Goal: Task Accomplishment & Management: Complete application form

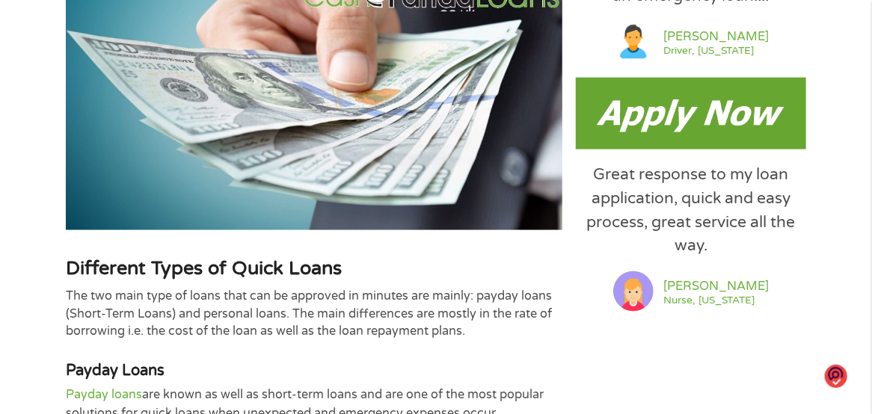
scroll to position [673, 0]
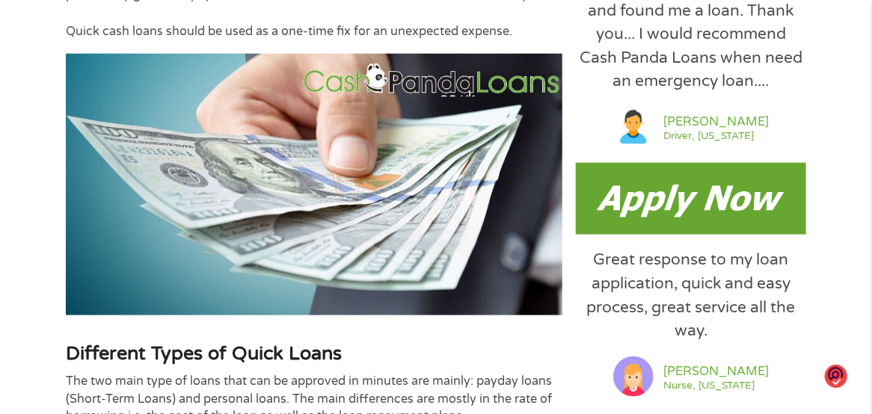
click at [712, 210] on img at bounding box center [691, 199] width 230 height 72
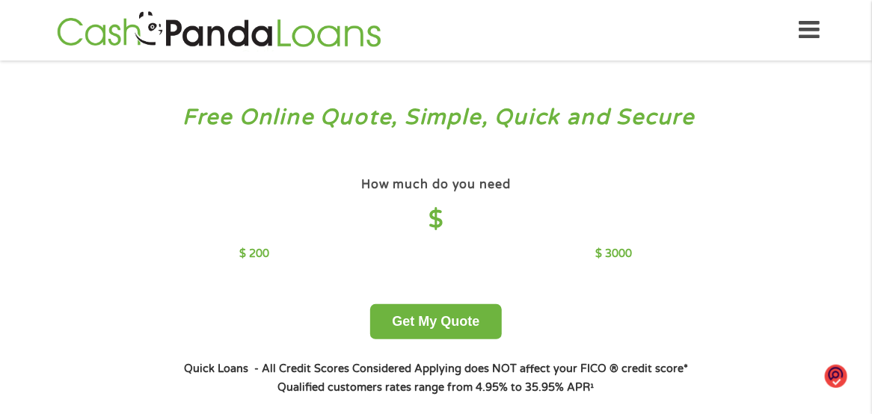
click at [654, 201] on div "How much do you need $ $ 200 $ 3000 Get My Quote" at bounding box center [436, 257] width 524 height 166
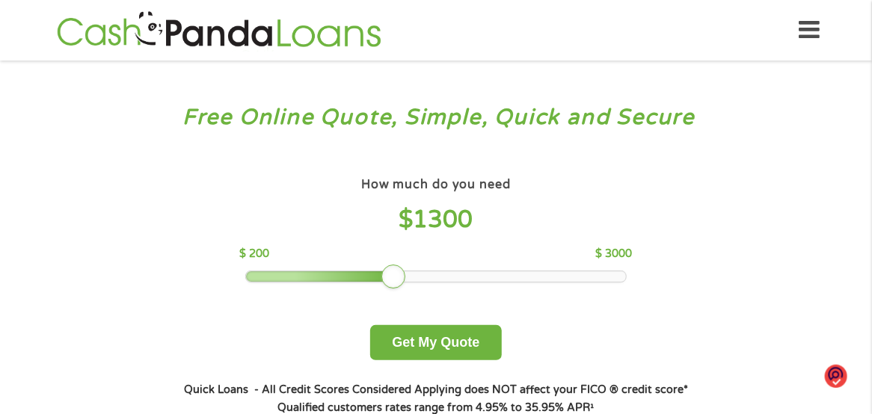
click at [393, 273] on div at bounding box center [436, 276] width 381 height 10
click at [429, 274] on div at bounding box center [436, 276] width 381 height 10
click at [344, 270] on div "How much do you need $ 1500 $ 200 $ 3000" at bounding box center [435, 228] width 393 height 109
click at [373, 274] on div at bounding box center [436, 276] width 381 height 10
click at [343, 281] on div at bounding box center [436, 276] width 381 height 10
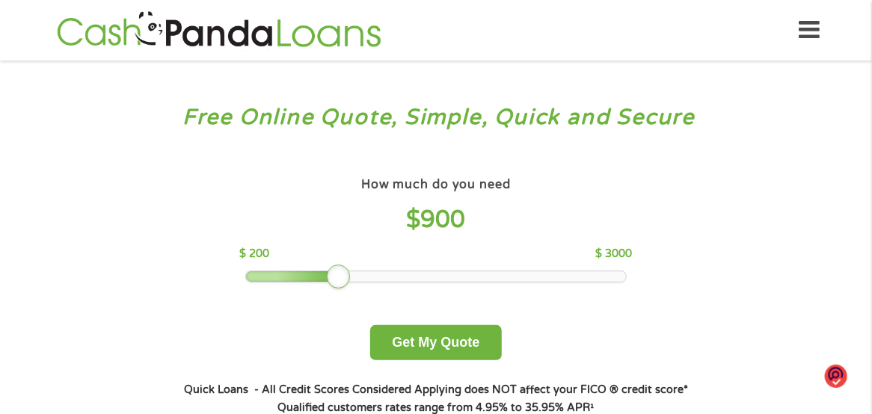
click at [348, 277] on div at bounding box center [339, 277] width 24 height 24
click at [317, 277] on div at bounding box center [436, 276] width 381 height 10
drag, startPoint x: 309, startPoint y: 279, endPoint x: 293, endPoint y: 276, distance: 16.0
click at [305, 279] on div at bounding box center [312, 277] width 24 height 24
click at [293, 276] on div at bounding box center [436, 276] width 381 height 10
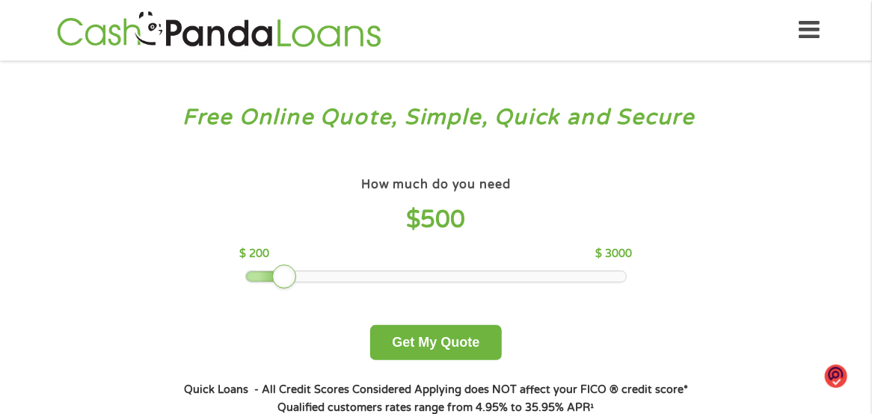
click at [295, 280] on div at bounding box center [284, 277] width 24 height 24
click at [296, 276] on div at bounding box center [436, 276] width 381 height 10
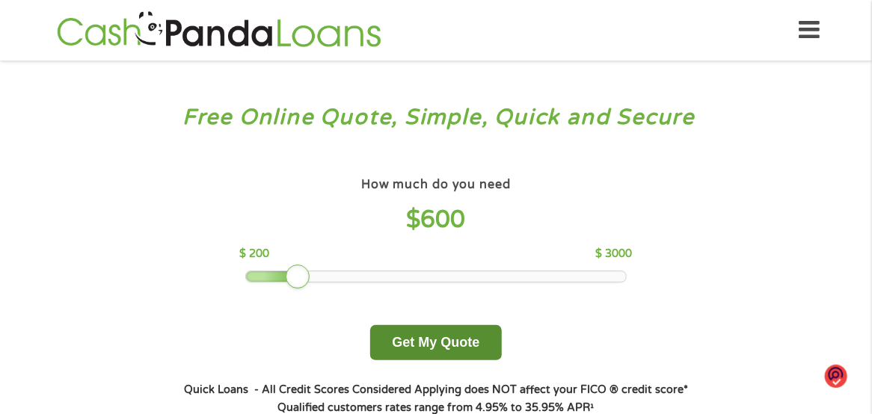
click at [414, 337] on button "Get My Quote" at bounding box center [435, 342] width 131 height 35
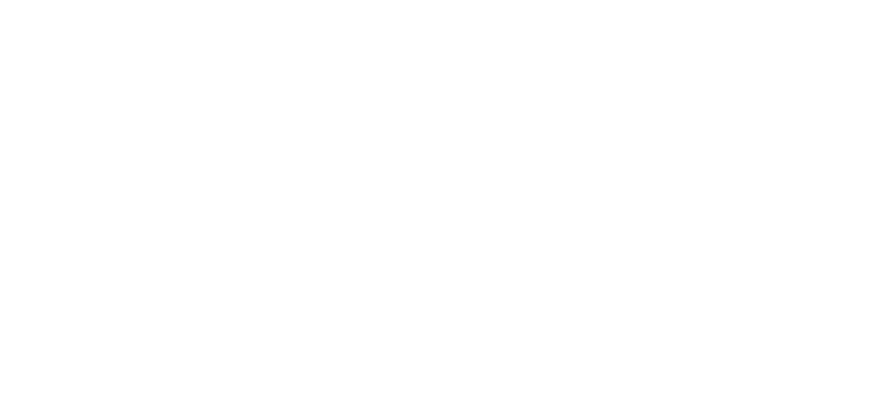
click at [0, 0] on html at bounding box center [0, 0] width 0 height 0
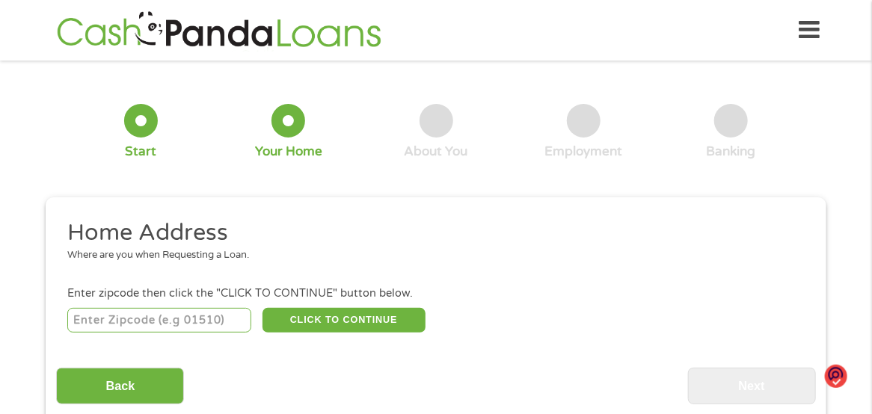
click at [162, 322] on input "number" at bounding box center [159, 320] width 185 height 25
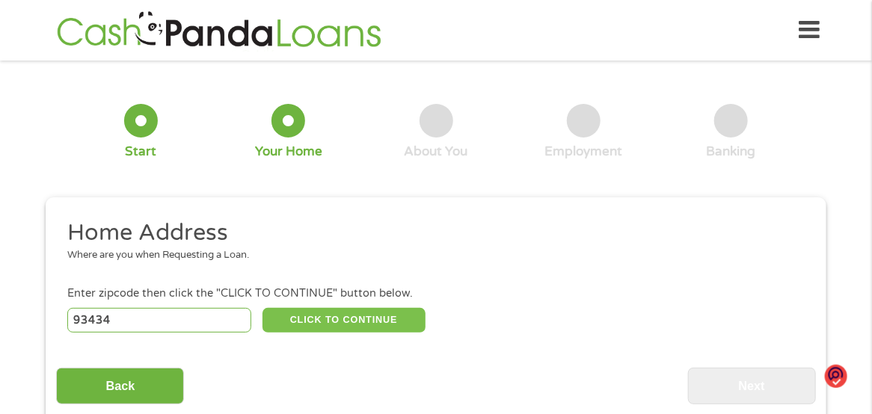
type input "93434"
click at [331, 319] on button "CLICK TO CONTINUE" at bounding box center [344, 320] width 163 height 25
type input "93434"
type input "Guadalupe"
select select "California"
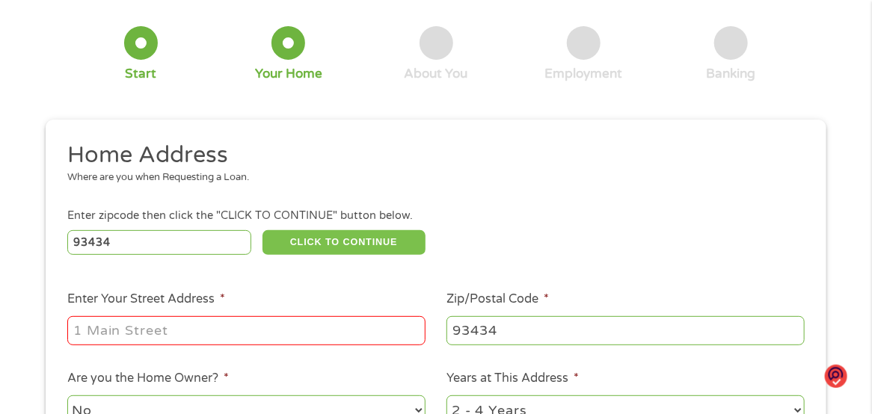
scroll to position [150, 0]
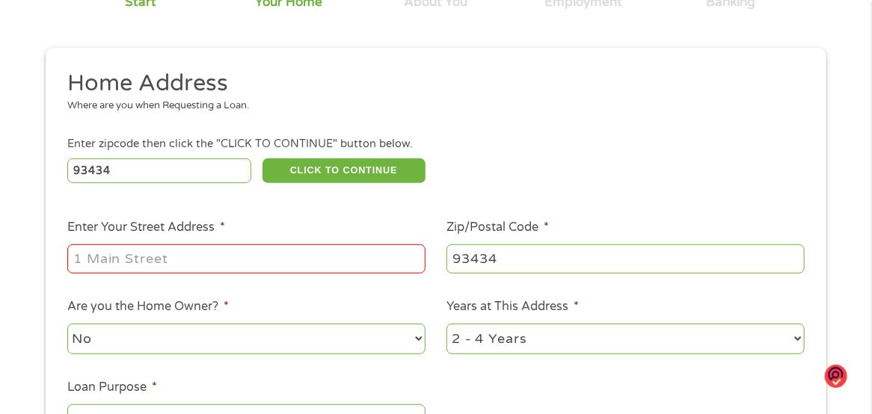
click at [165, 264] on input "Enter Your Street Address *" at bounding box center [246, 259] width 358 height 28
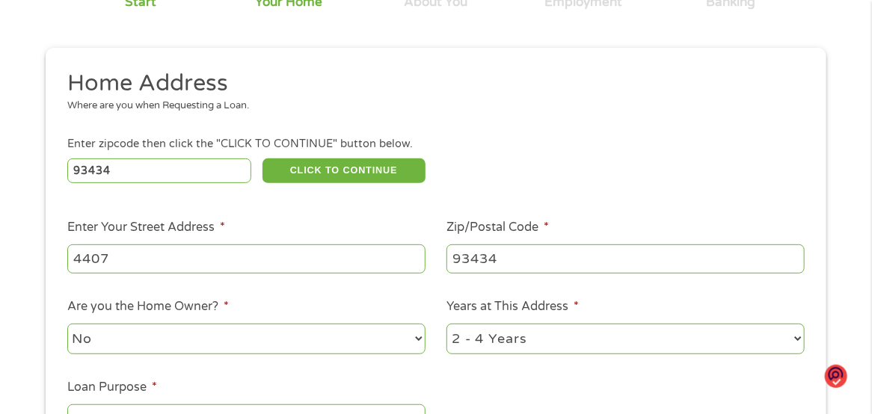
type input "4407 Elm Street"
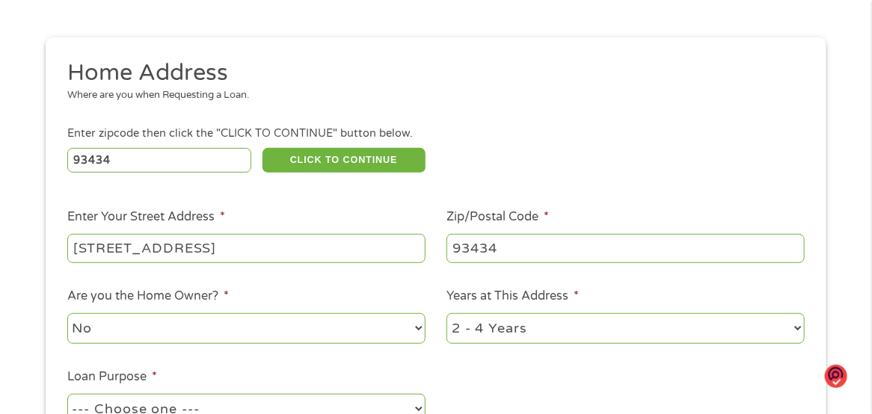
scroll to position [299, 0]
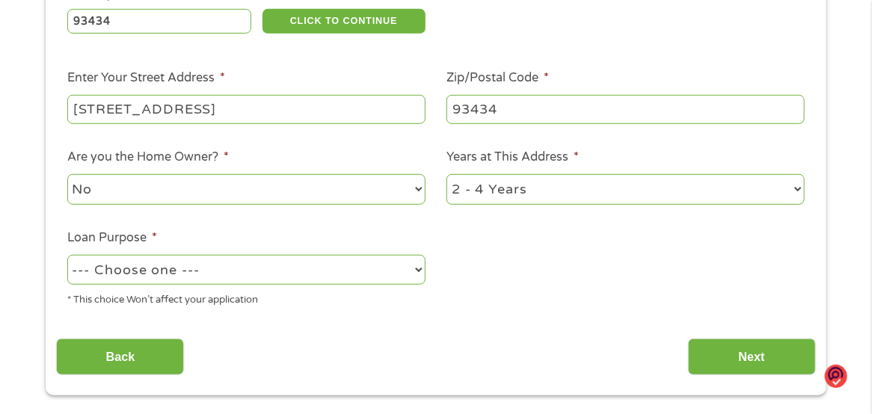
click at [787, 186] on select "1 Year or less 1 - 2 Years 2 - 4 Years Over 4 Years" at bounding box center [625, 189] width 358 height 31
select select "60months"
click at [446, 176] on select "1 Year or less 1 - 2 Years 2 - 4 Years Over 4 Years" at bounding box center [625, 189] width 358 height 31
click at [416, 272] on select "--- Choose one --- Pay Bills Debt Consolidation Home Improvement Major Purchase…" at bounding box center [246, 270] width 358 height 31
select select "paybills"
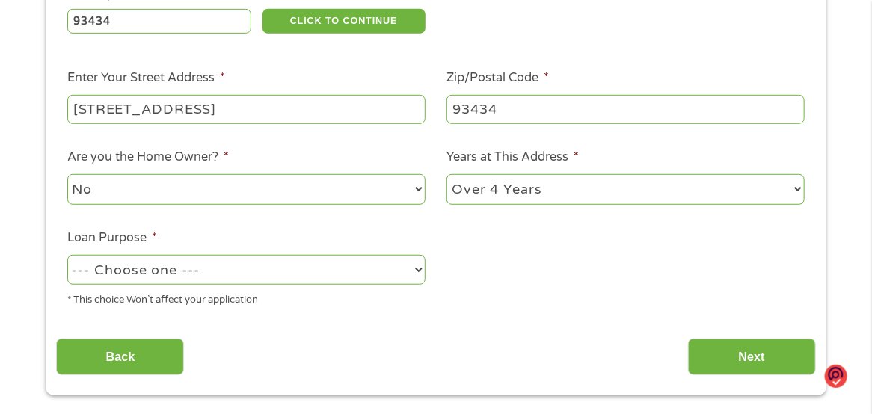
click at [67, 257] on select "--- Choose one --- Pay Bills Debt Consolidation Home Improvement Major Purchase…" at bounding box center [246, 270] width 358 height 31
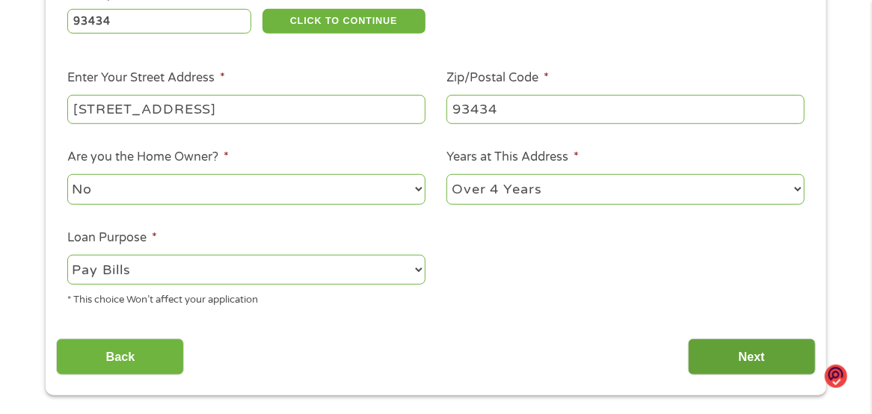
click at [731, 360] on input "Next" at bounding box center [752, 357] width 128 height 37
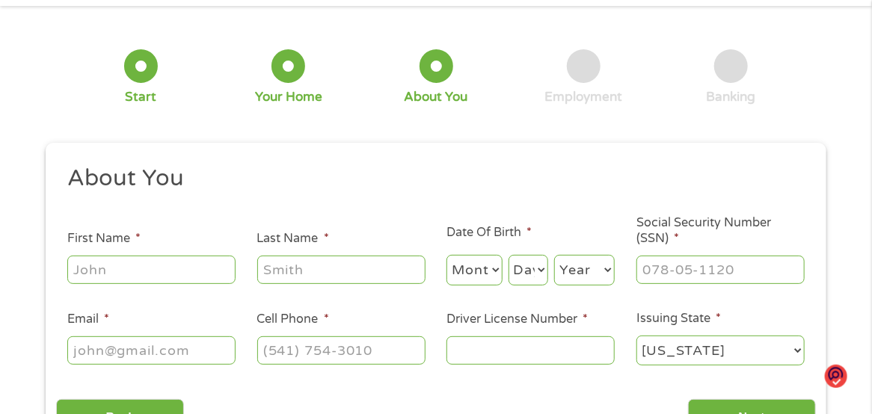
scroll to position [75, 0]
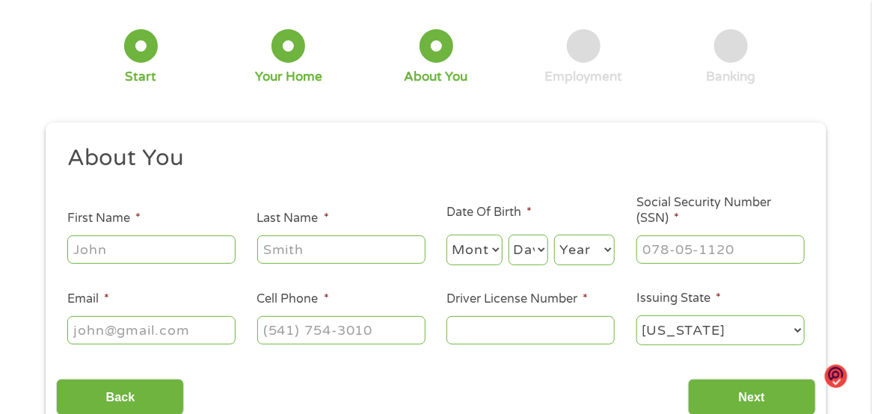
click at [129, 257] on input "First Name *" at bounding box center [151, 250] width 168 height 28
type input "Lucille"
type input "Almaguer"
select select "6"
select select "21"
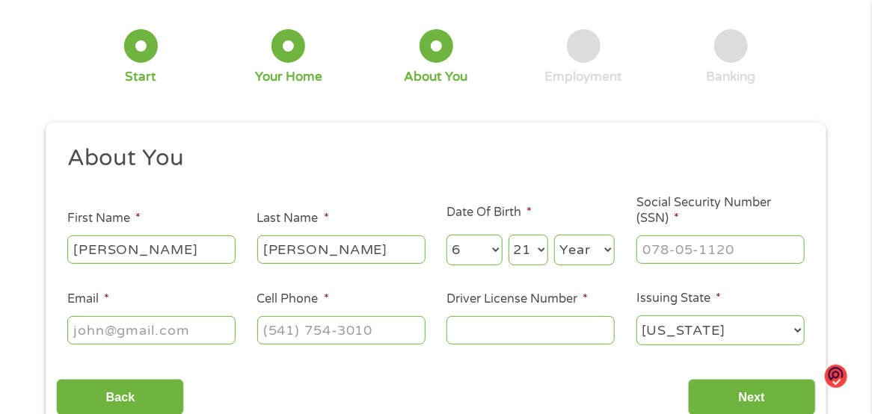
select select "1953"
type input "lu@clays-septic.com"
type input "(805) 929-5065"
click at [679, 254] on input "___-__-____" at bounding box center [720, 250] width 168 height 28
type input "546-88-6748"
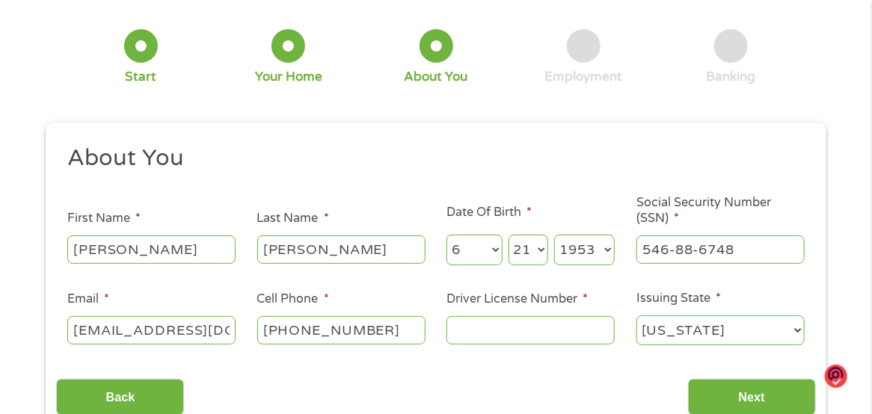
click at [229, 330] on input "lu@clays-septic.com" at bounding box center [151, 330] width 168 height 28
drag, startPoint x: 223, startPoint y: 328, endPoint x: -90, endPoint y: 291, distance: 314.8
type input "lulu62153@yahoo.com"
type input "lulu62153@yahoo(805) 929-5065.com"
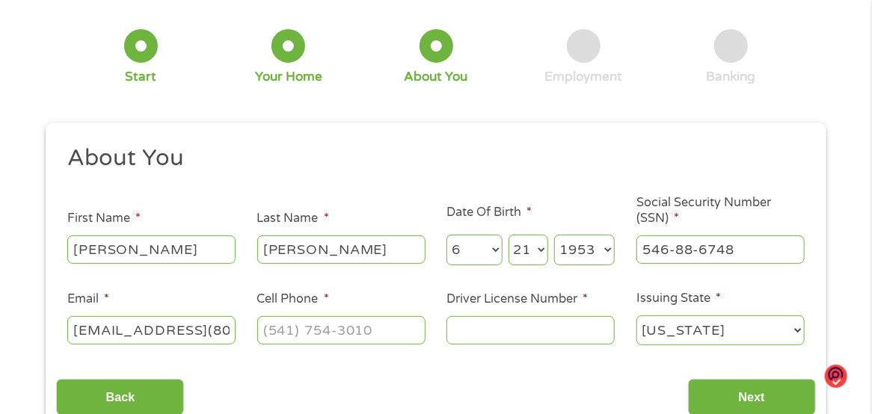
type input "(___) ___-____"
type input "lulu62153@yaho.com"
drag, startPoint x: 292, startPoint y: 332, endPoint x: 286, endPoint y: 339, distance: 9.0
click at [292, 332] on input "(___) ___-____" at bounding box center [341, 330] width 168 height 28
type input "(757) 262-7611"
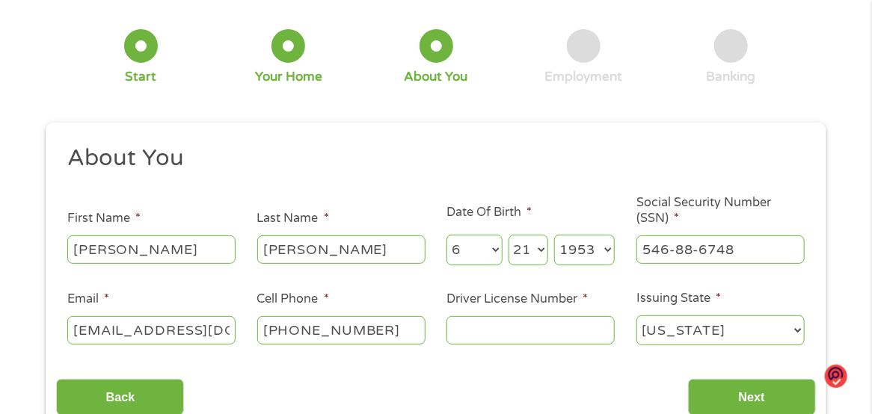
click at [528, 339] on input "Driver License Number *" at bounding box center [530, 330] width 168 height 28
type input "E0703661"
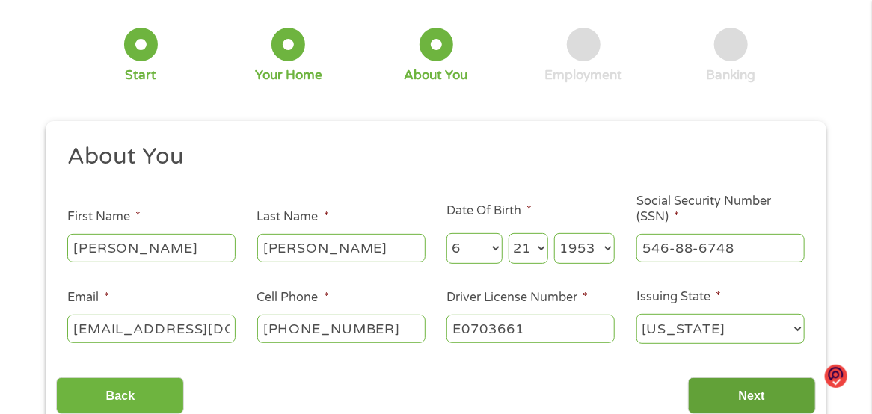
click at [763, 393] on input "Next" at bounding box center [752, 396] width 128 height 37
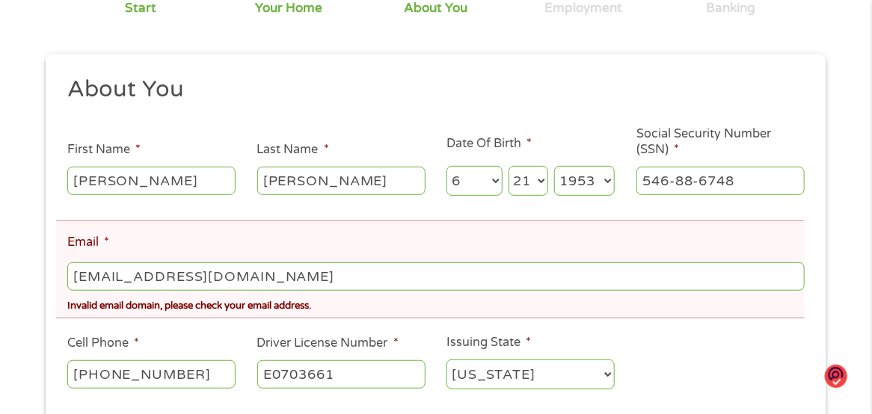
scroll to position [299, 0]
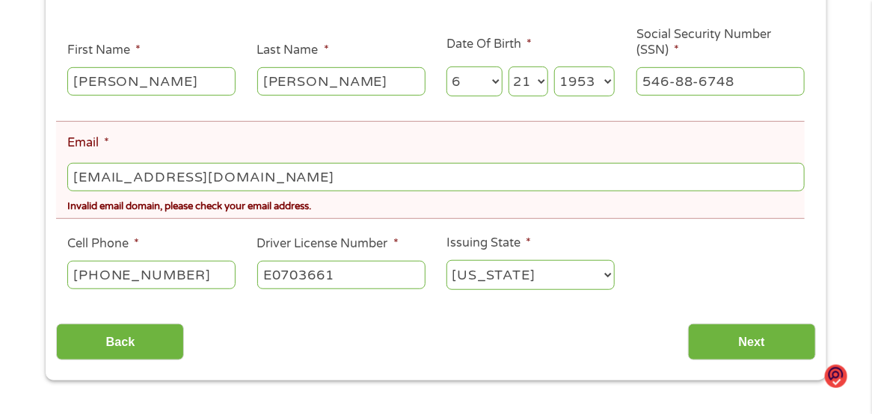
click at [191, 180] on input "lulu62153@yaho.com" at bounding box center [435, 177] width 737 height 28
type input "lulu62153@yahoo.com"
click at [743, 337] on input "Next" at bounding box center [752, 342] width 128 height 37
drag, startPoint x: 239, startPoint y: 186, endPoint x: -199, endPoint y: 150, distance: 439.7
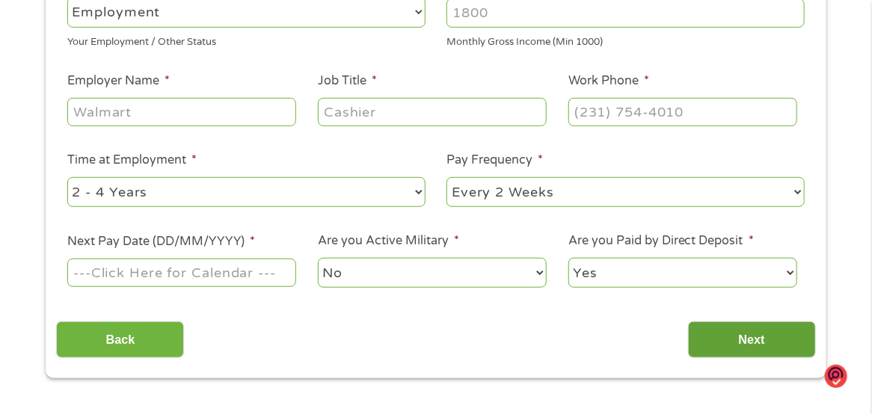
click at [752, 336] on input "Next" at bounding box center [752, 340] width 128 height 37
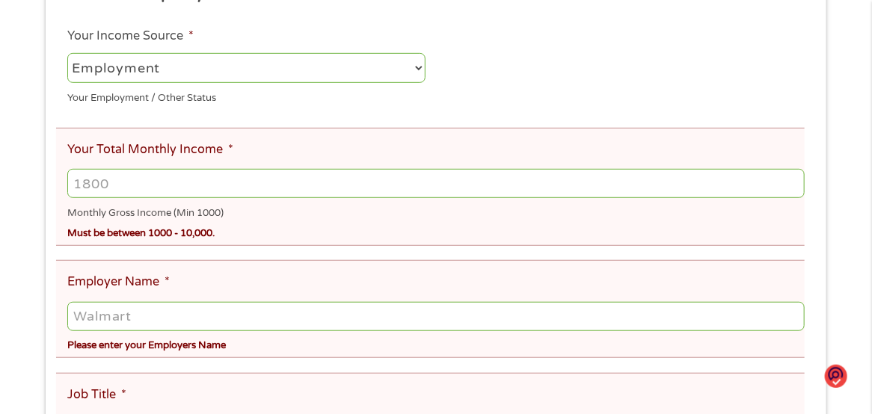
click at [800, 188] on input "Your Total Monthly Income *" at bounding box center [435, 183] width 737 height 28
click at [797, 188] on input "1000" at bounding box center [435, 183] width 737 height 28
click at [790, 182] on input "1001" at bounding box center [435, 183] width 737 height 28
drag, startPoint x: 161, startPoint y: 183, endPoint x: -22, endPoint y: 171, distance: 183.6
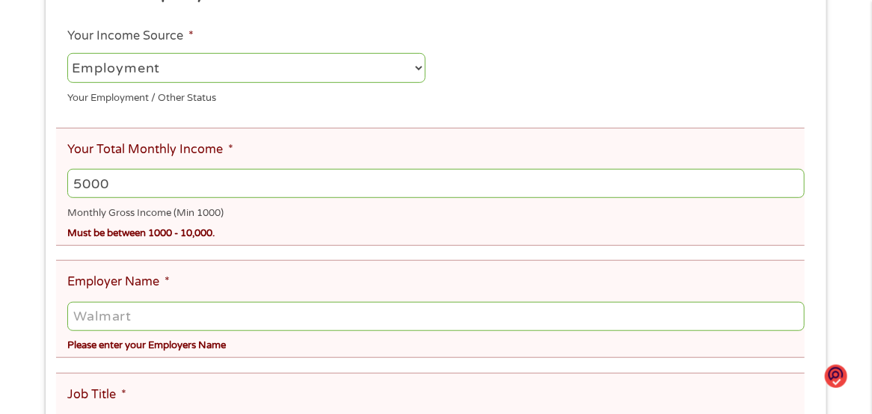
type input "5000"
drag, startPoint x: 142, startPoint y: 321, endPoint x: -55, endPoint y: 319, distance: 196.7
type input "Clay's Septic & Jetting Inc"
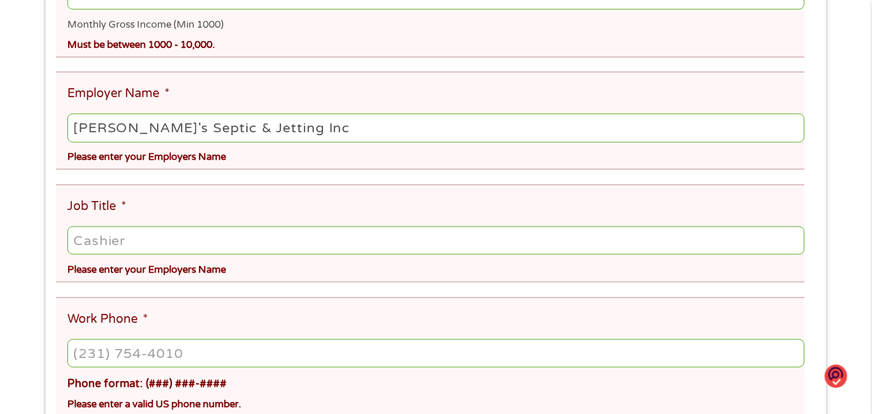
scroll to position [524, 0]
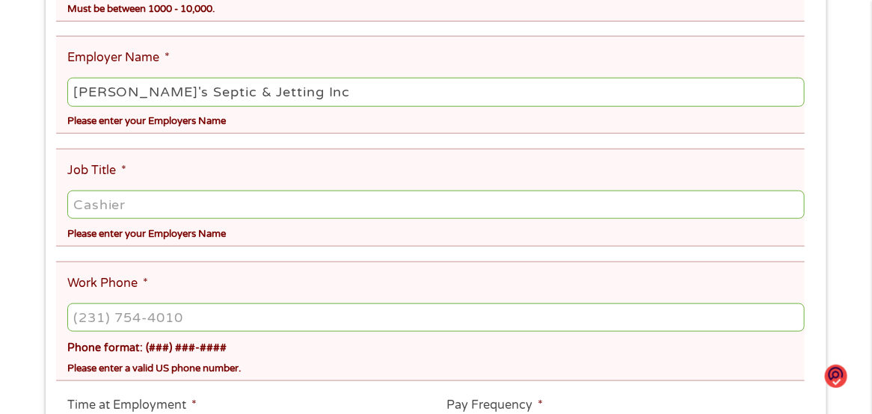
click at [129, 206] on input "Job Title *" at bounding box center [435, 205] width 737 height 28
type input "Accounts Receivable Manager"
type input "(805) 929-5065"
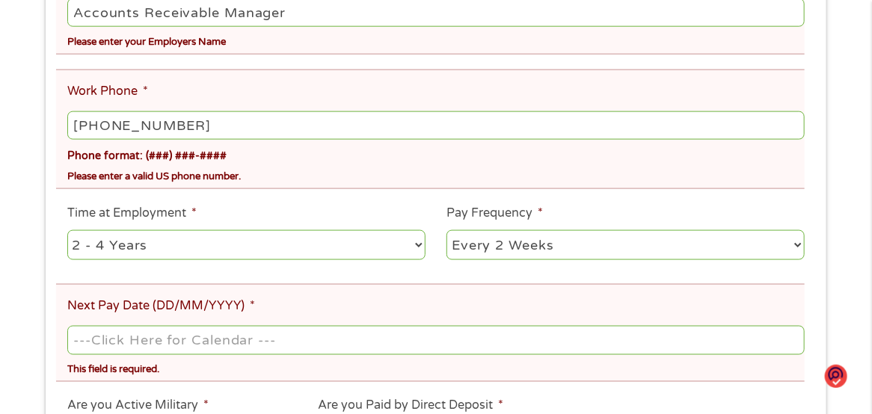
scroll to position [757, 0]
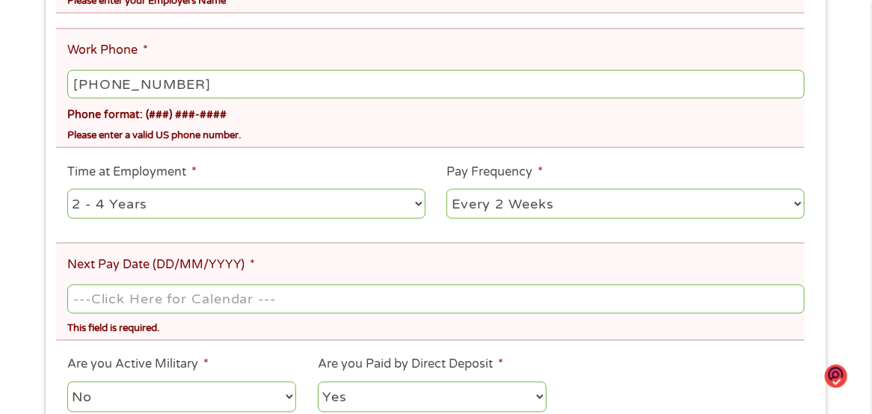
click at [421, 206] on select "--- Choose one --- 1 Year or less 1 - 2 Years 2 - 4 Years Over 4 Years" at bounding box center [246, 204] width 358 height 31
select select "60months"
click at [67, 192] on select "--- Choose one --- 1 Year or less 1 - 2 Years 2 - 4 Years Over 4 Years" at bounding box center [246, 204] width 358 height 31
click at [791, 210] on select "--- Choose one --- Every 2 Weeks Every Week Monthly Semi-Monthly" at bounding box center [625, 204] width 358 height 31
select select "weekly"
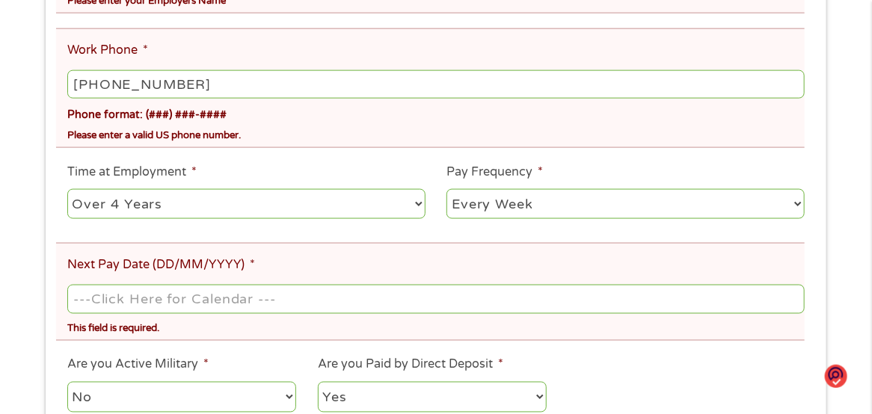
click at [446, 192] on select "--- Choose one --- Every 2 Weeks Every Week Monthly Semi-Monthly" at bounding box center [625, 204] width 358 height 31
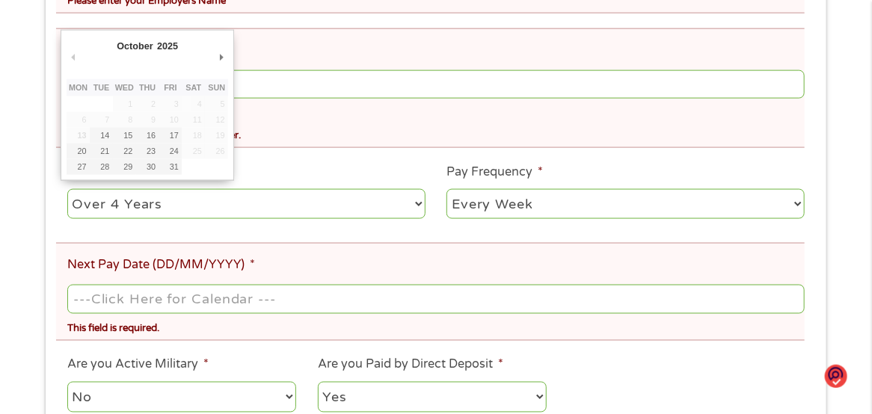
click at [264, 301] on input "Next Pay Date (DD/MM/YYYY) *" at bounding box center [435, 299] width 737 height 28
type input "17/10/2025"
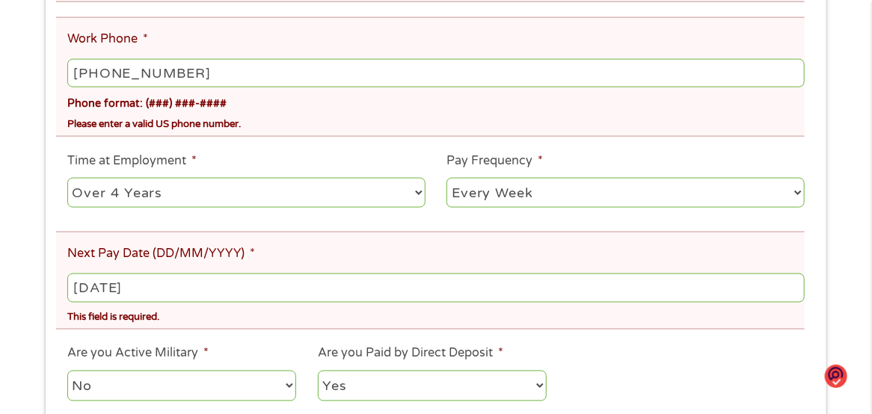
scroll to position [906, 0]
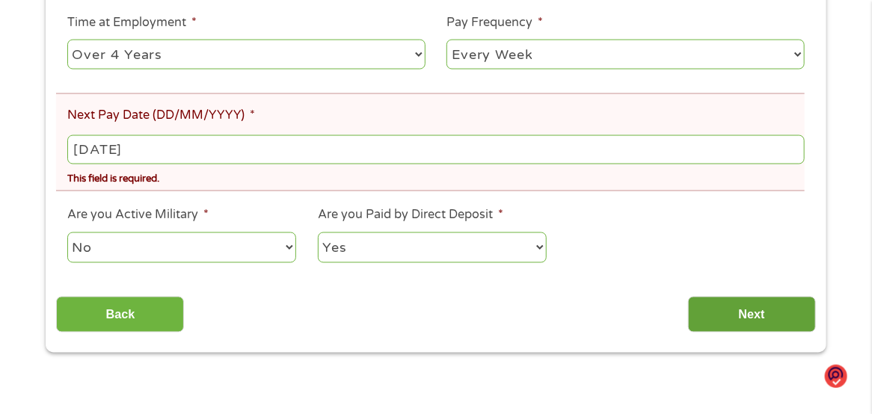
click at [755, 325] on input "Next" at bounding box center [752, 315] width 128 height 37
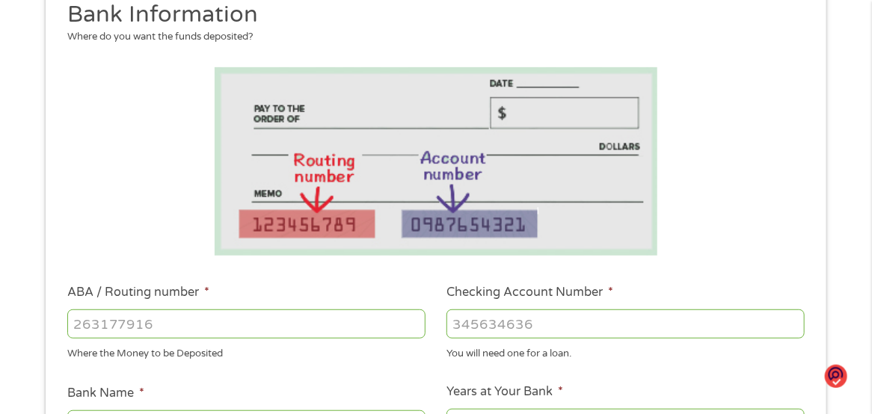
scroll to position [299, 0]
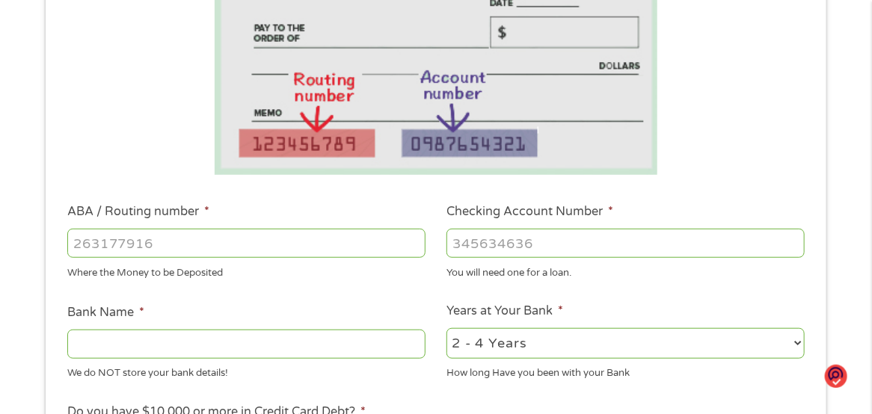
click at [162, 240] on input "ABA / Routing number *" at bounding box center [246, 243] width 358 height 28
drag, startPoint x: 200, startPoint y: 243, endPoint x: 0, endPoint y: 217, distance: 201.4
click at [9, 215] on div "1 Start 2 Your Home 3 About You 4 Employment 5 Banking 6 This field is hidden w…" at bounding box center [436, 257] width 872 height 970
type input "121102036"
type input "MECHANICS BANK"
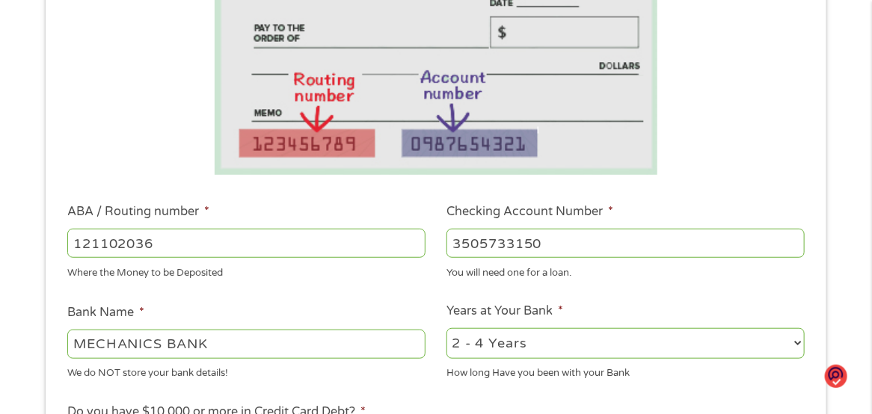
type input "3505733150"
click at [788, 342] on select "2 - 4 Years 6 - 12 Months 1 - 2 Years Over 4 Years" at bounding box center [625, 343] width 358 height 31
select select "60months"
click at [446, 329] on select "2 - 4 Years 6 - 12 Months 1 - 2 Years Over 4 Years" at bounding box center [625, 343] width 358 height 31
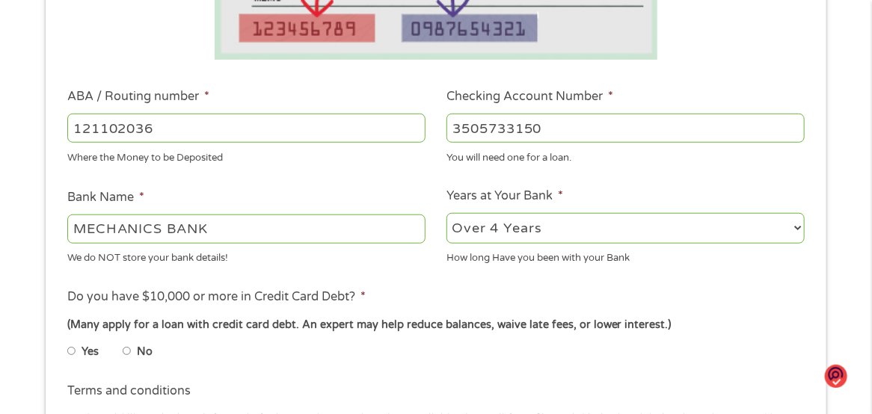
scroll to position [524, 0]
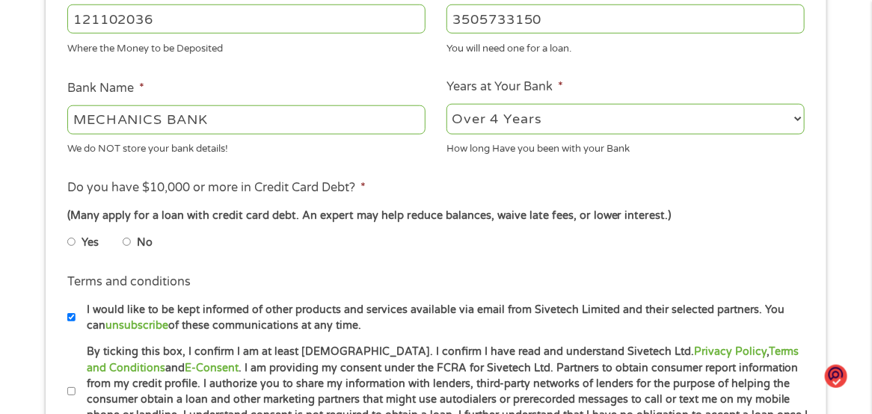
click at [128, 242] on input "No" at bounding box center [127, 242] width 9 height 24
radio input "true"
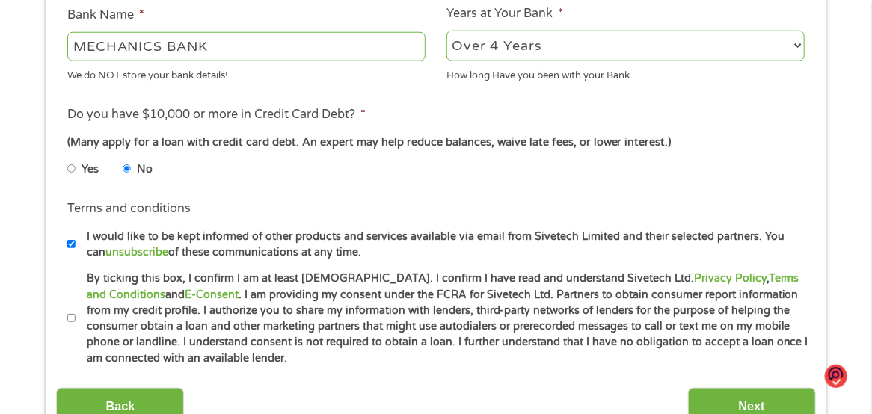
scroll to position [673, 0]
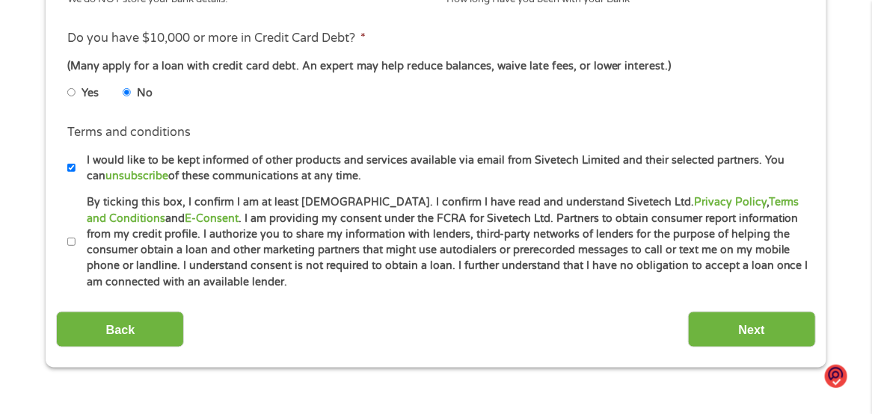
click at [73, 242] on input "By ticking this box, I confirm I am at least 18 years old. I confirm I have rea…" at bounding box center [71, 242] width 9 height 24
checkbox input "true"
click at [757, 331] on input "Next" at bounding box center [752, 330] width 128 height 37
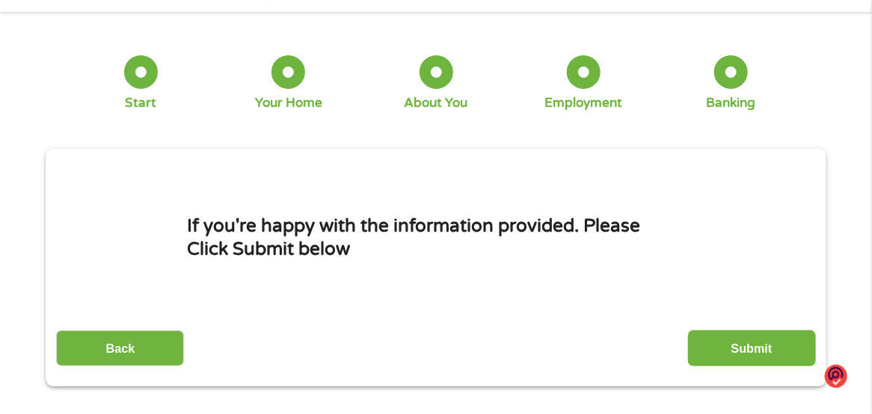
scroll to position [75, 0]
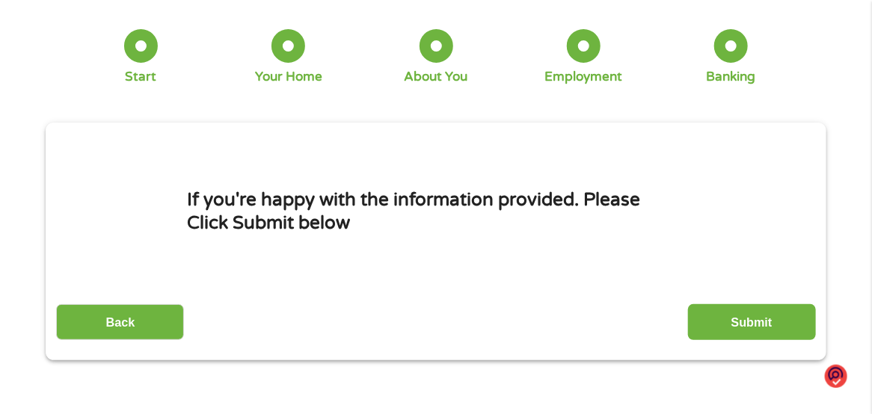
click at [722, 315] on input "Submit" at bounding box center [752, 322] width 128 height 37
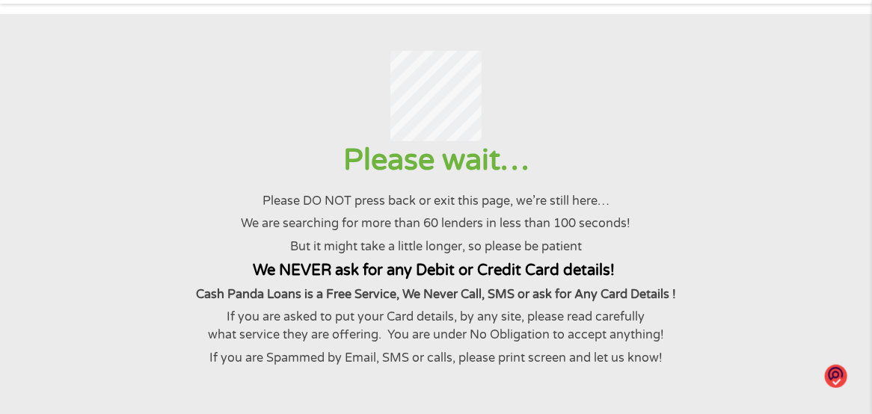
scroll to position [0, 0]
